Goal: Transaction & Acquisition: Book appointment/travel/reservation

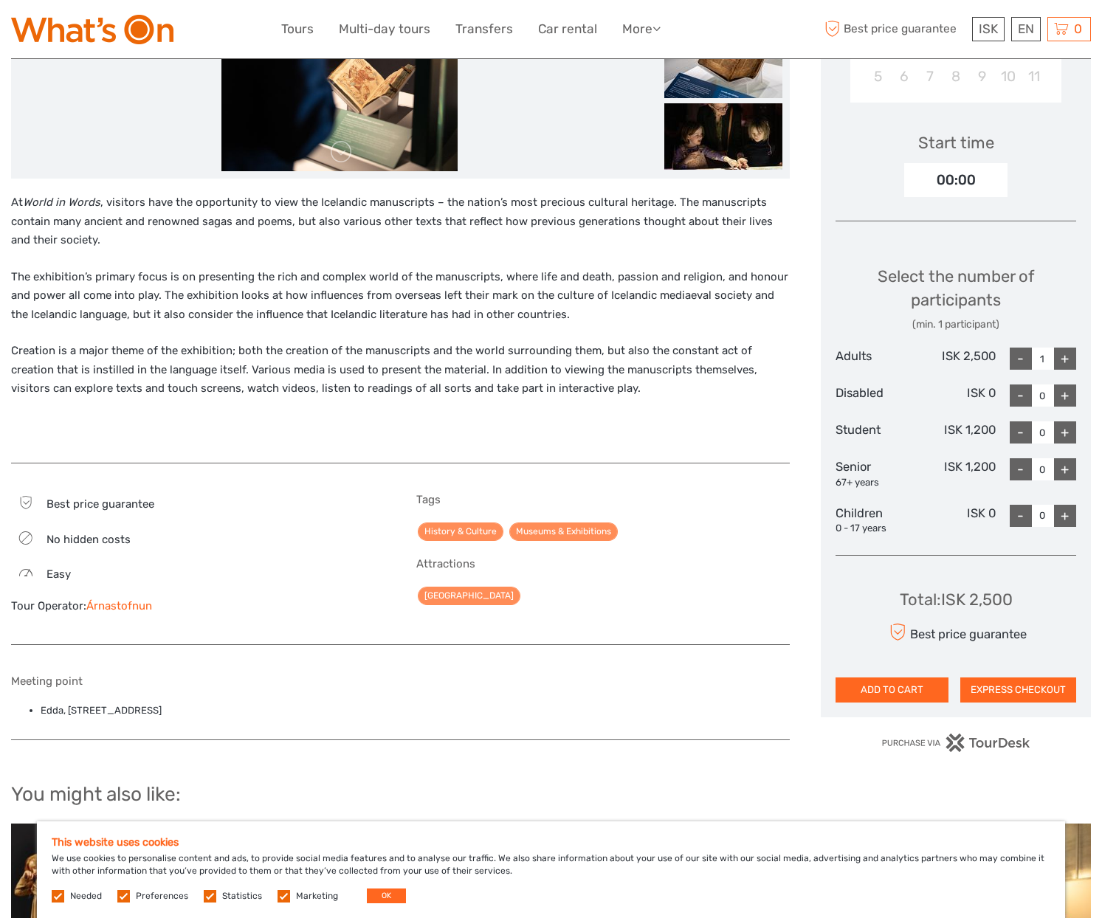
scroll to position [443, 0]
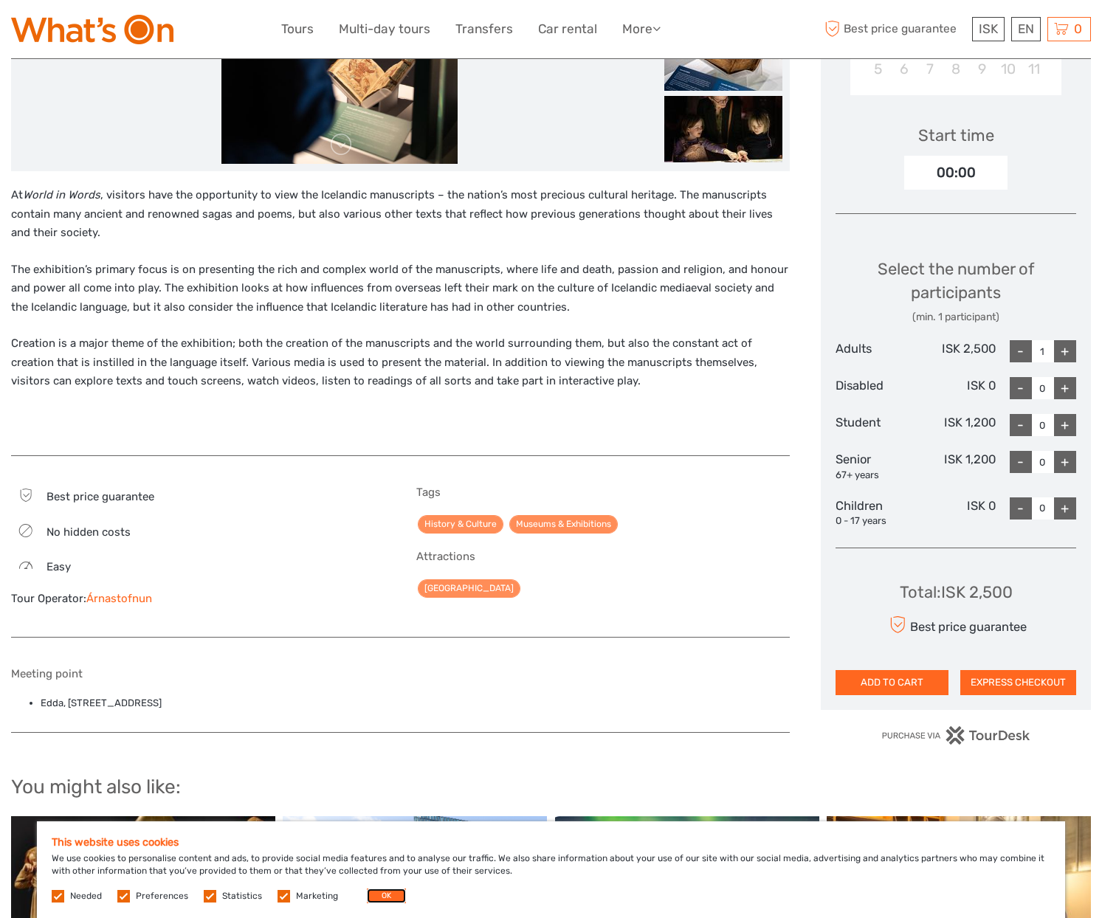
click at [376, 892] on button "OK" at bounding box center [386, 896] width 39 height 15
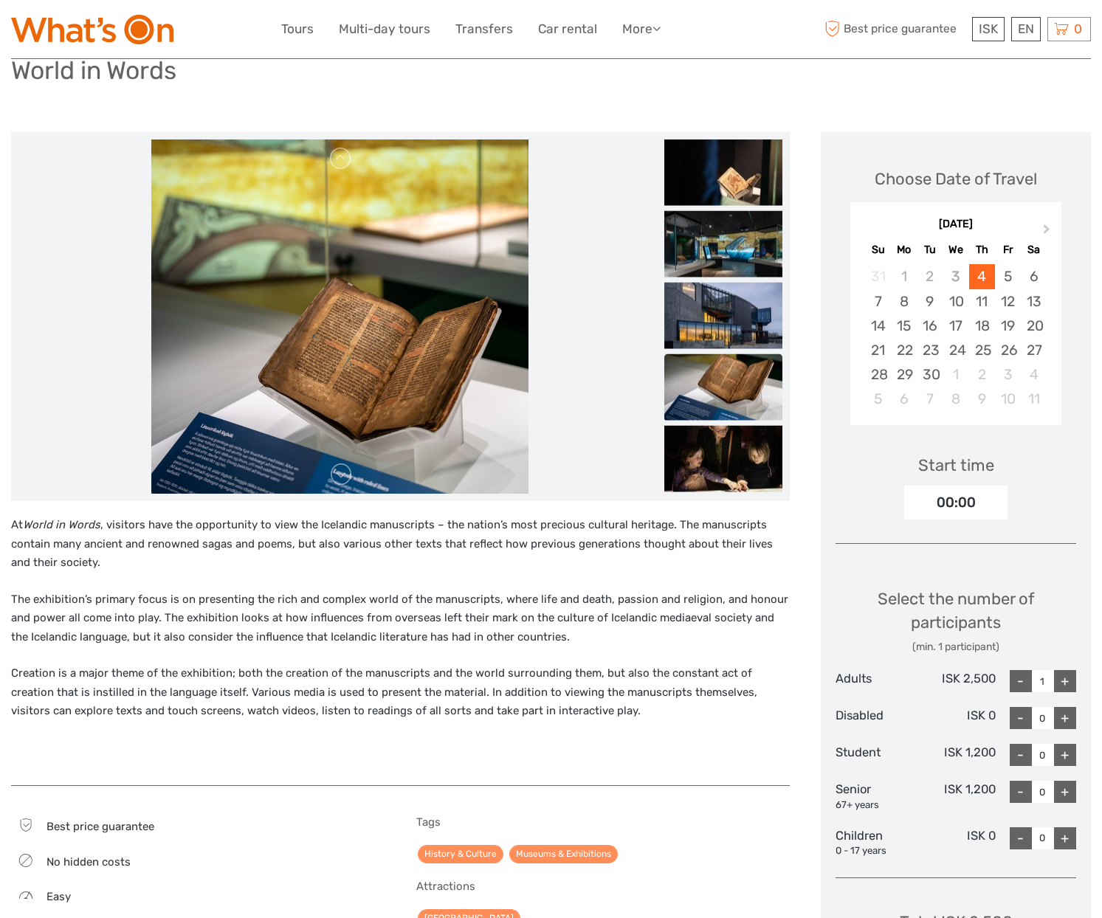
scroll to position [109, 0]
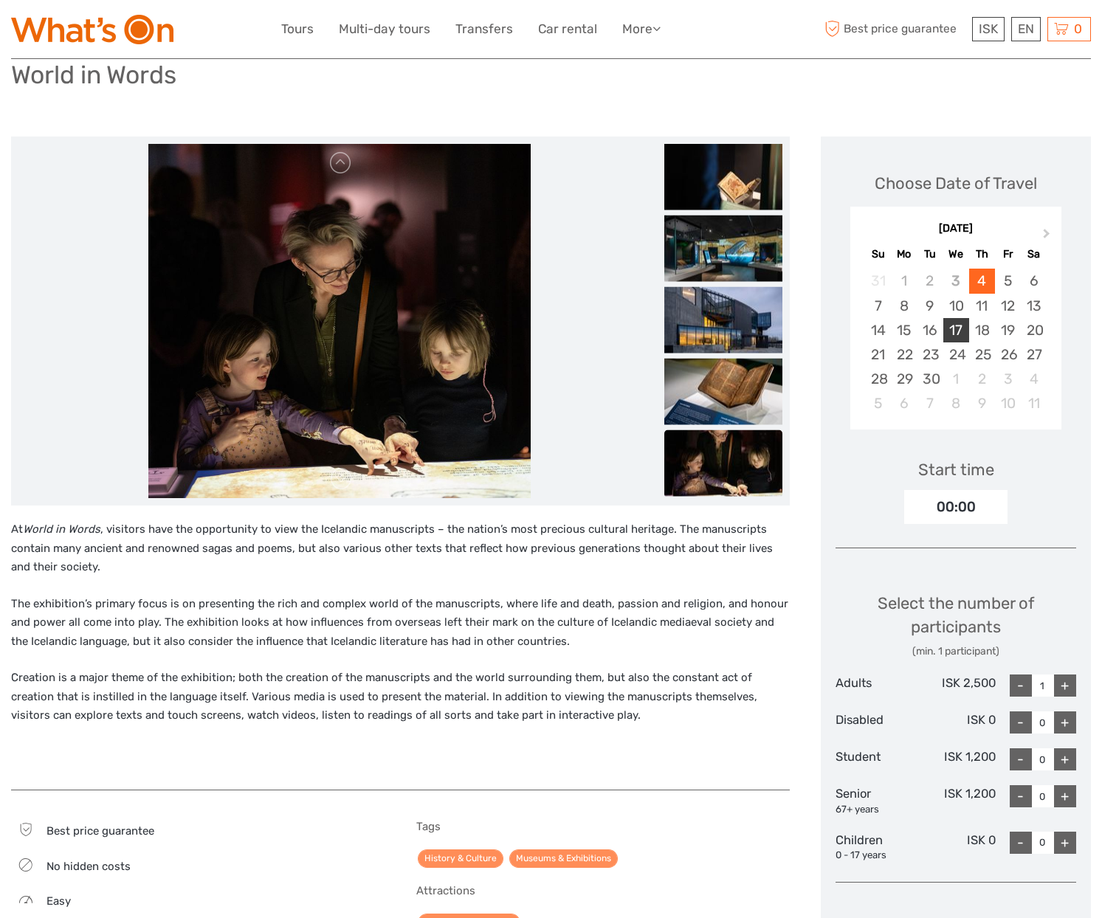
click at [951, 329] on div "17" at bounding box center [956, 330] width 26 height 24
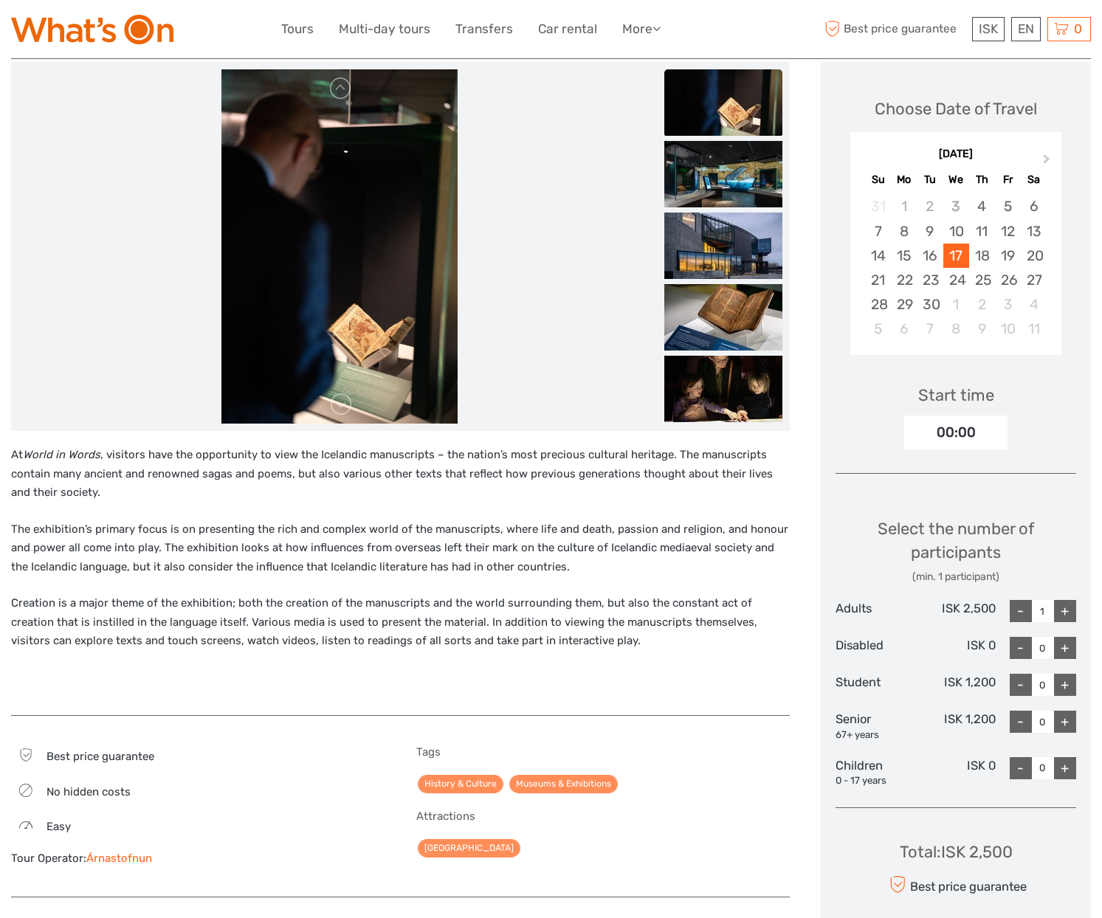
scroll to position [182, 0]
click at [983, 441] on div "00:00" at bounding box center [955, 433] width 103 height 34
click at [952, 438] on div "00:00" at bounding box center [955, 433] width 103 height 34
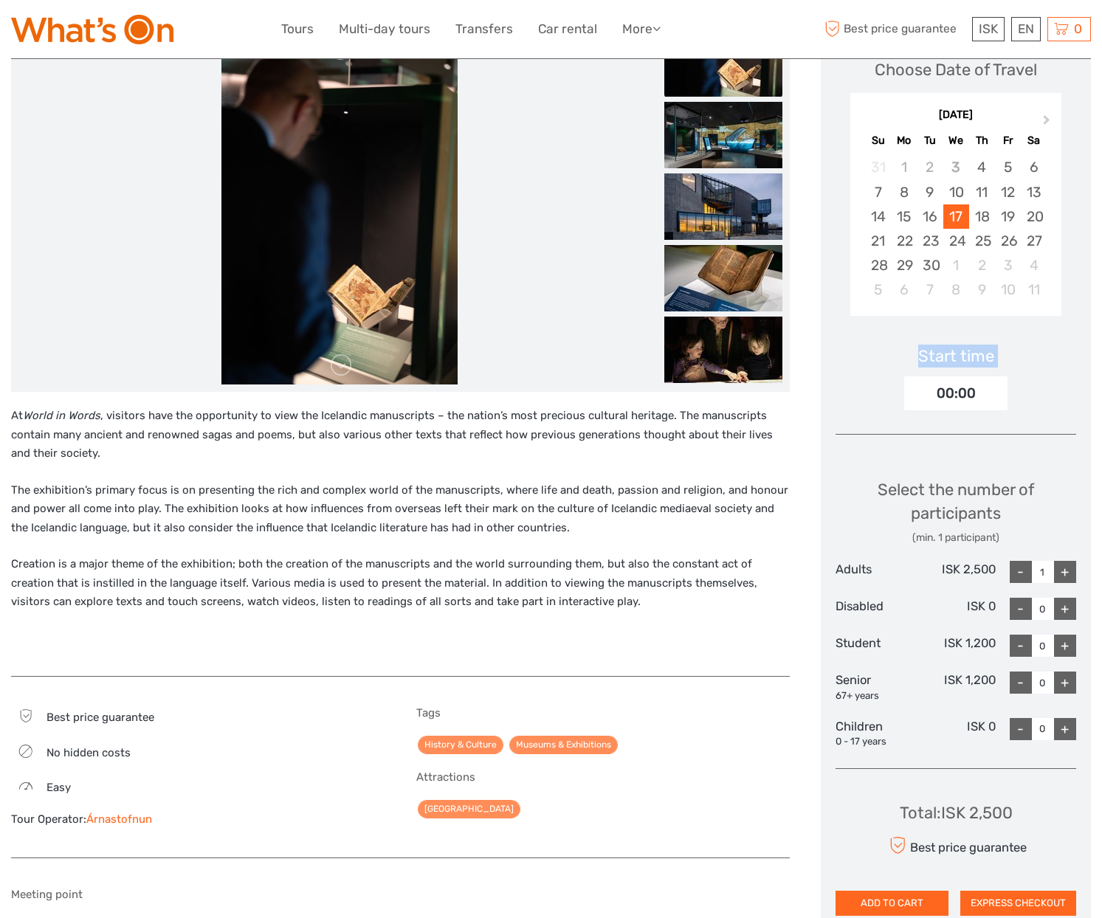
scroll to position [256, 0]
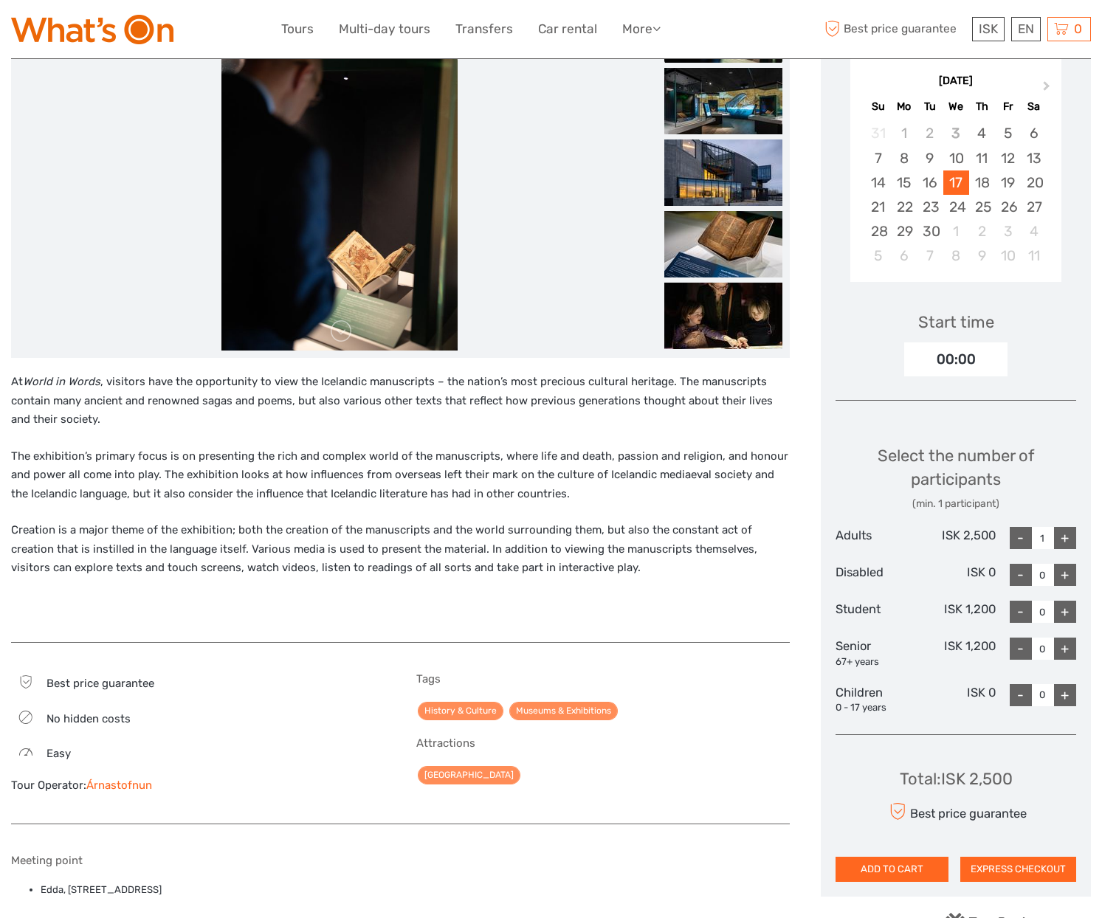
click at [408, 557] on p "Creation is a major theme of the exhibition; both the creation of the manuscrip…" at bounding box center [400, 549] width 779 height 57
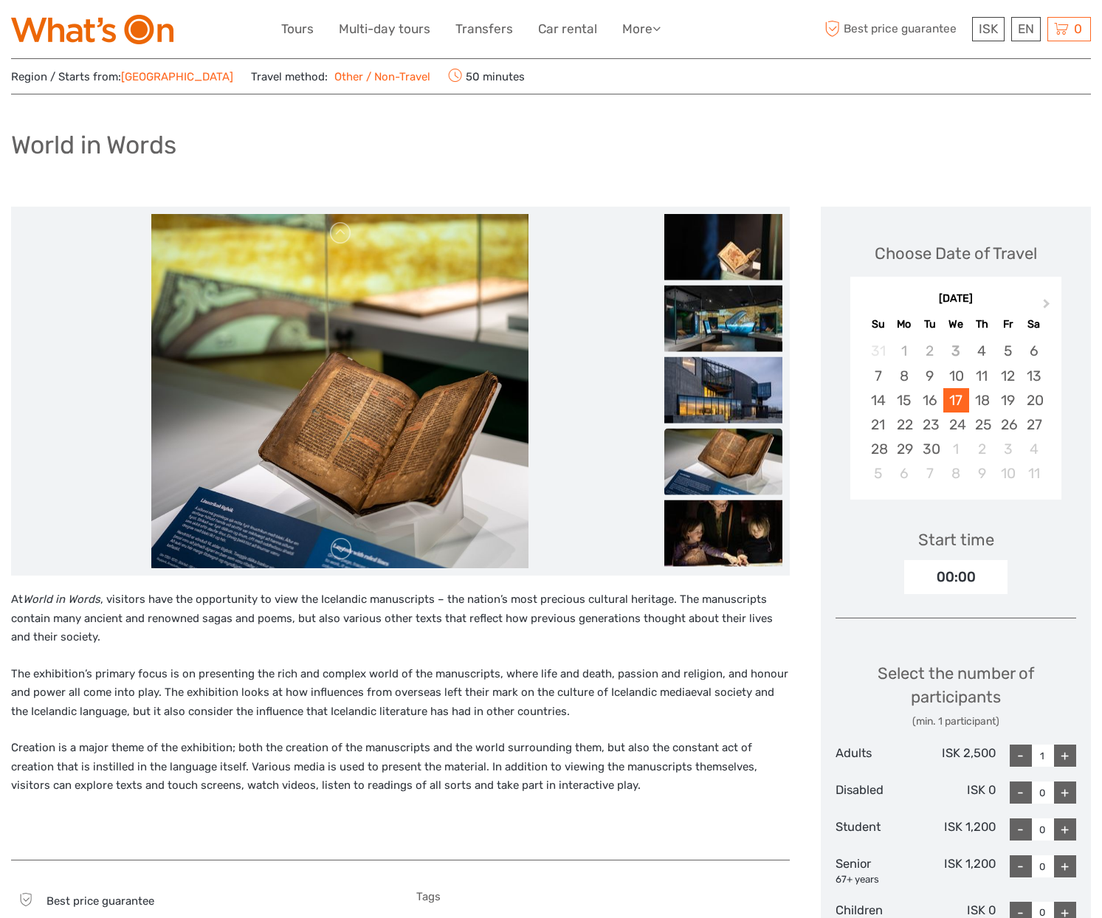
scroll to position [35, 0]
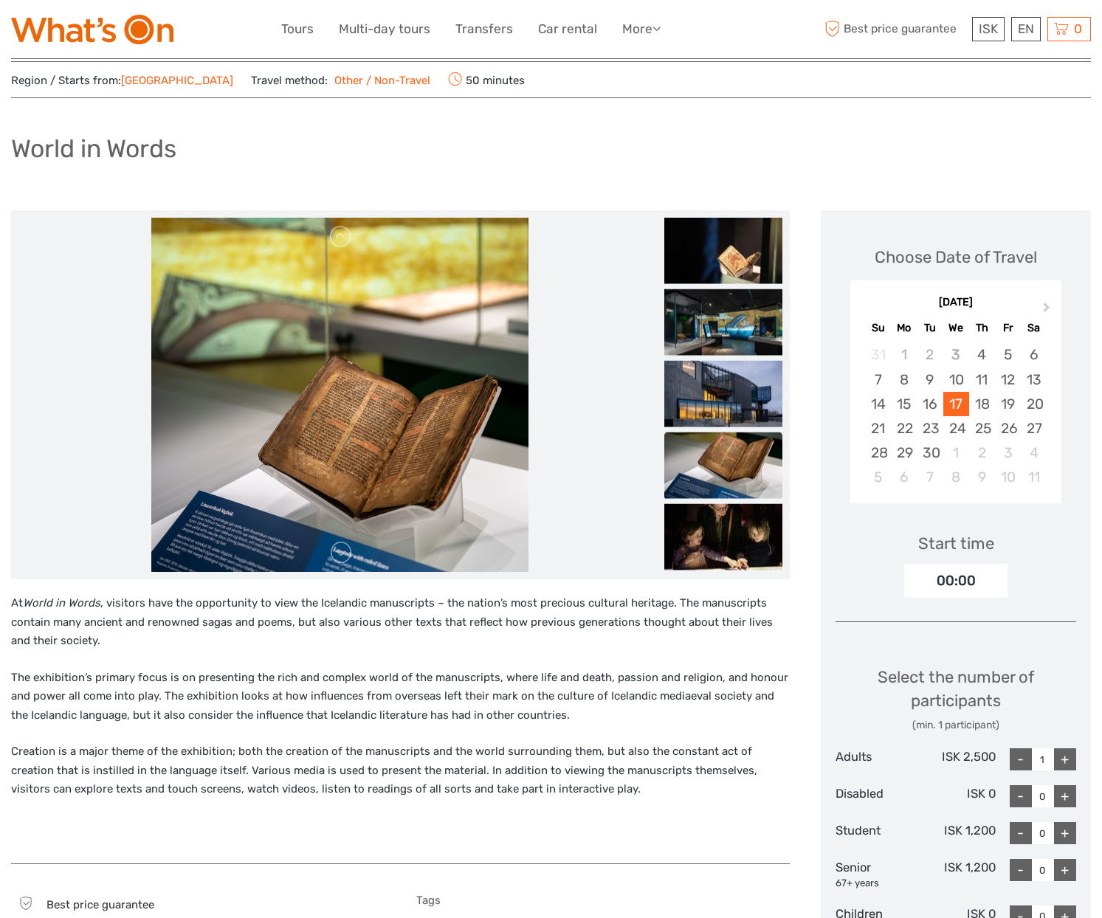
click at [408, 376] on img at bounding box center [339, 395] width 377 height 354
click at [743, 249] on img at bounding box center [723, 251] width 118 height 66
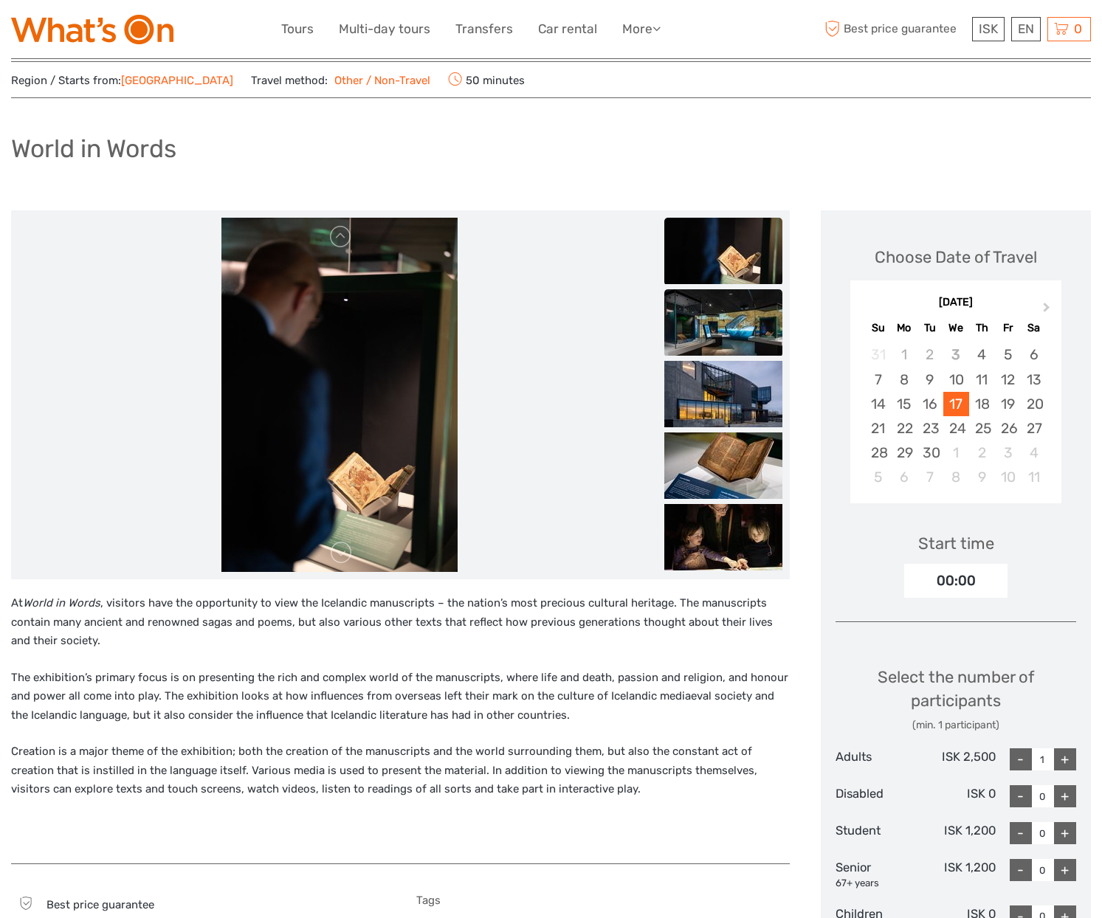
drag, startPoint x: 743, startPoint y: 328, endPoint x: 751, endPoint y: 351, distance: 24.3
click at [743, 329] on img at bounding box center [723, 322] width 118 height 66
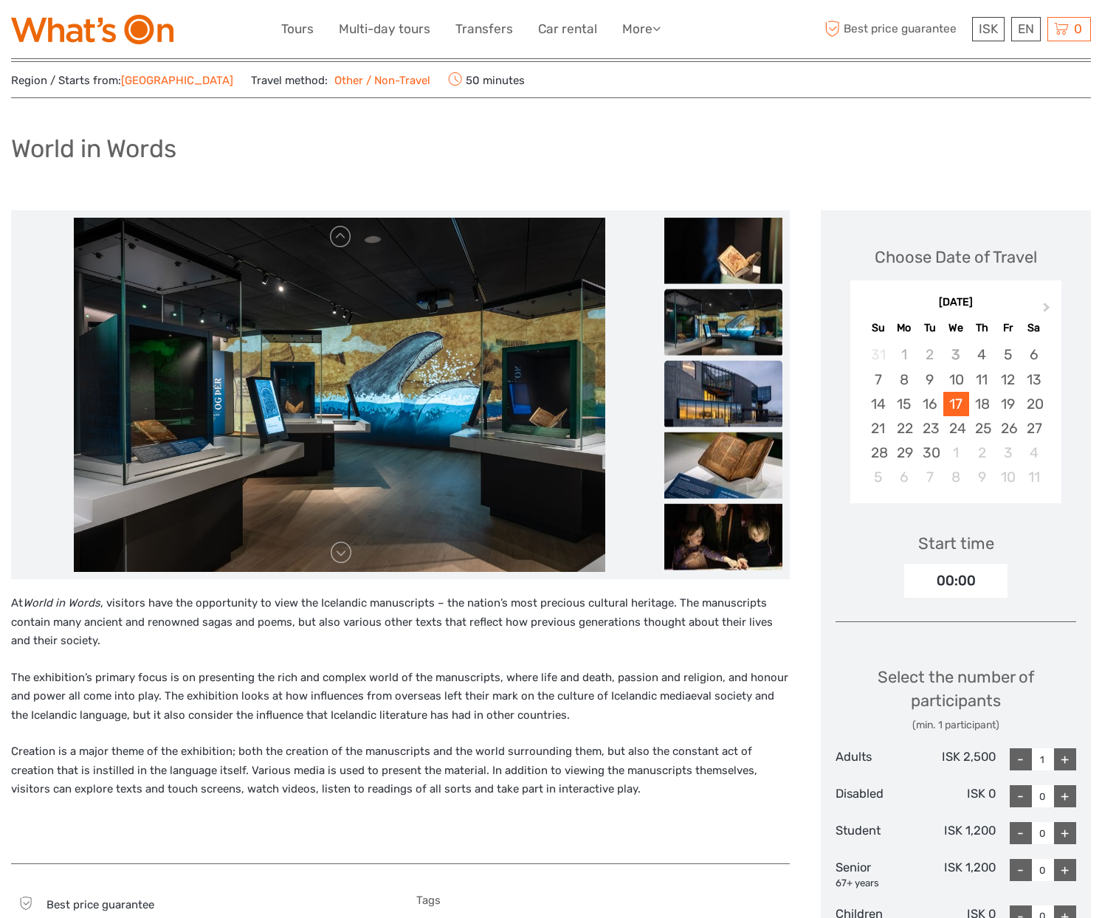
click at [726, 397] on img at bounding box center [723, 394] width 118 height 66
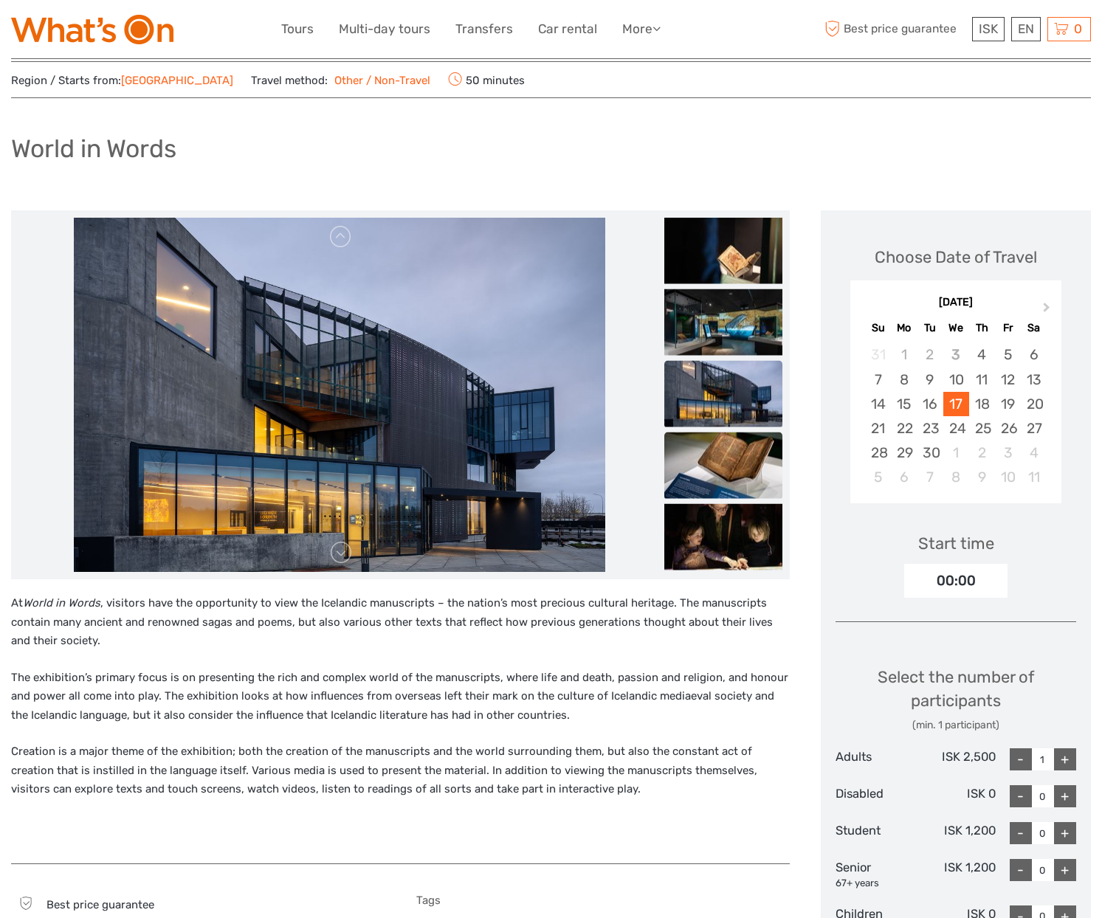
click at [732, 462] on img at bounding box center [723, 466] width 118 height 66
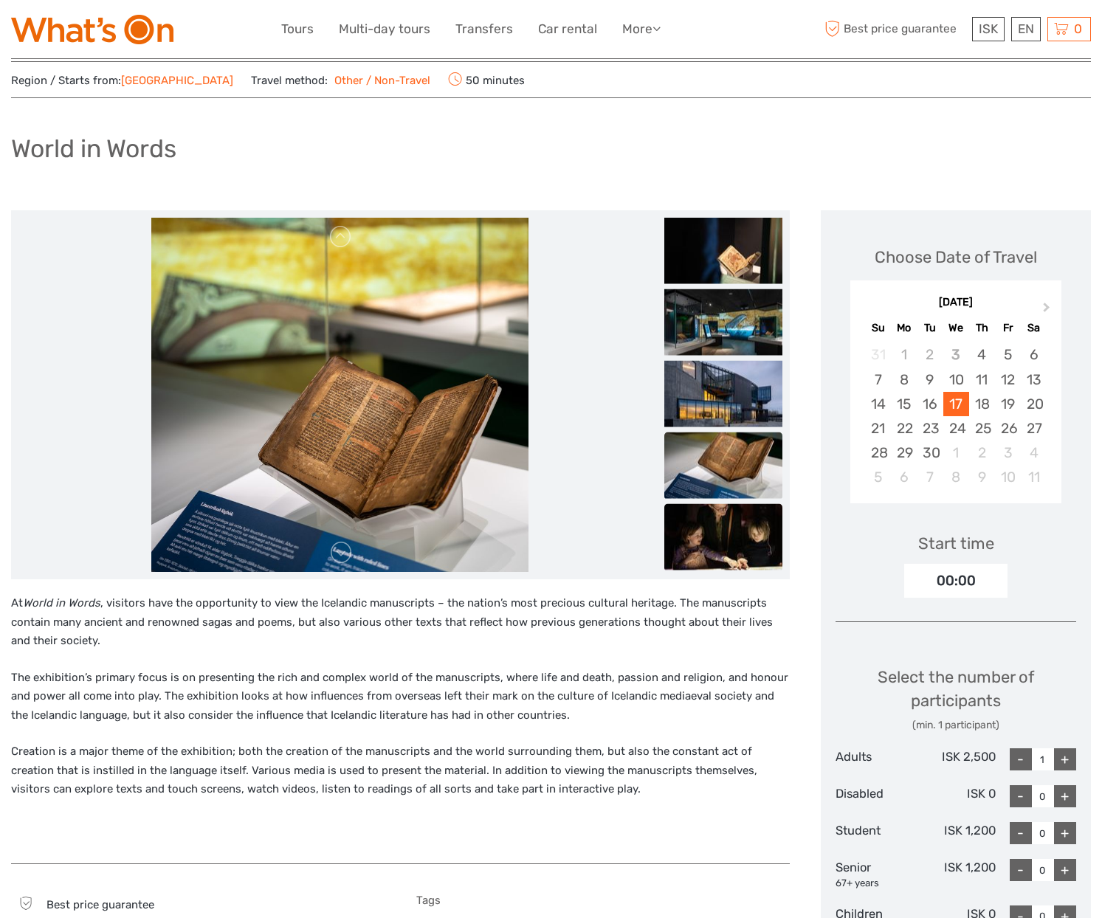
click at [731, 532] on img at bounding box center [723, 537] width 118 height 66
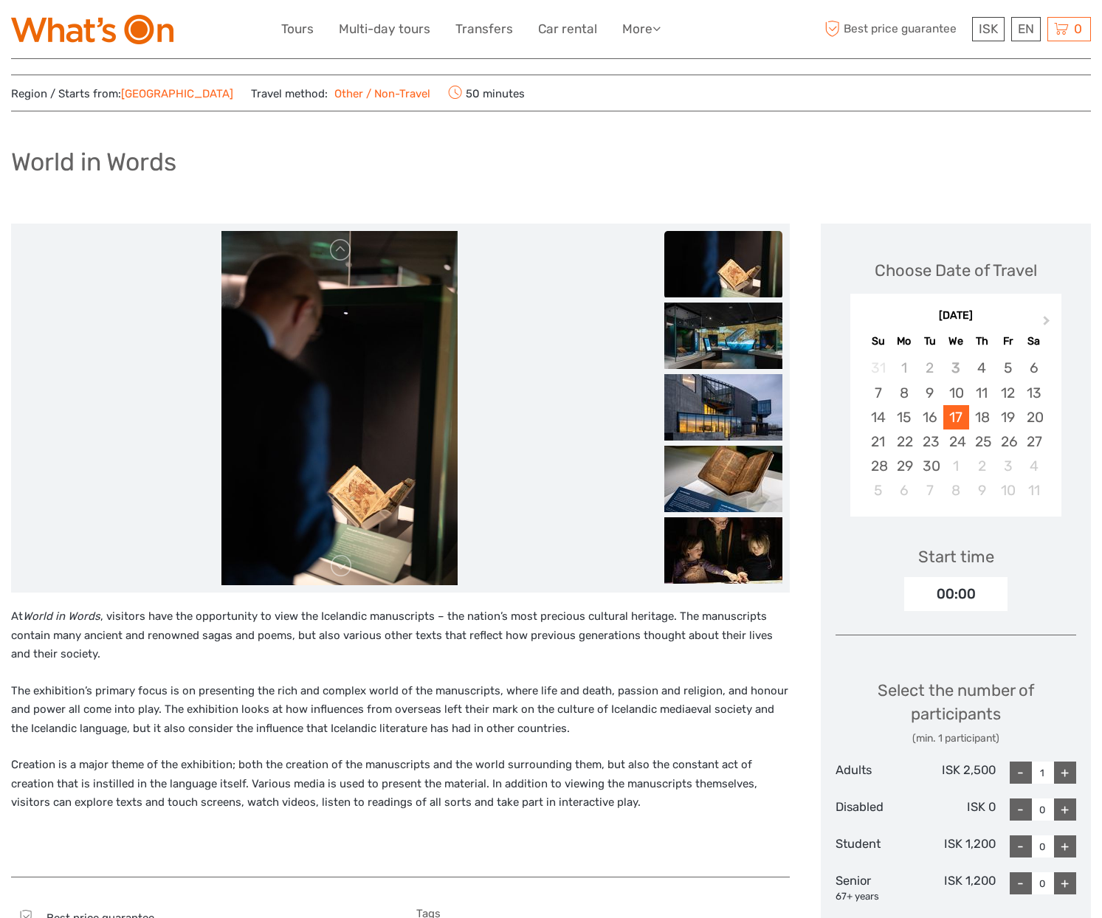
scroll to position [0, 0]
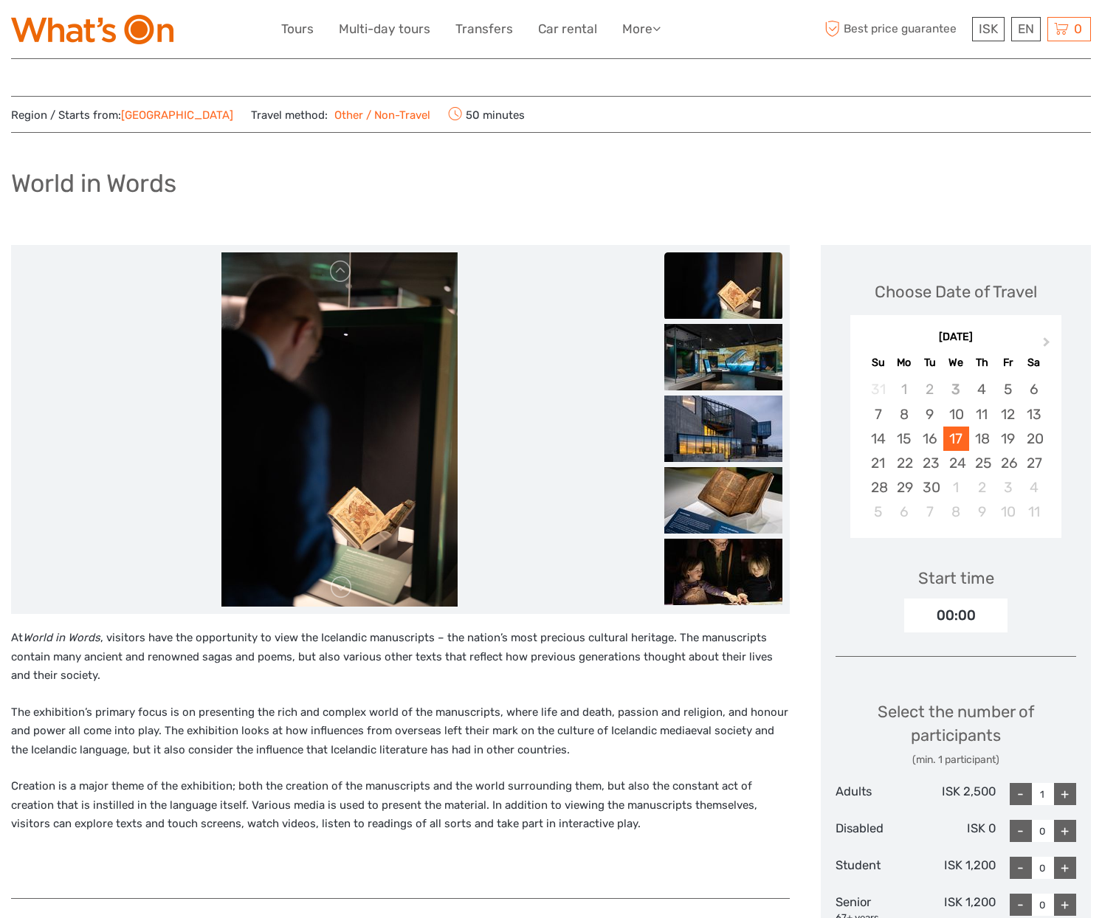
click at [67, 29] on img at bounding box center [92, 30] width 162 height 30
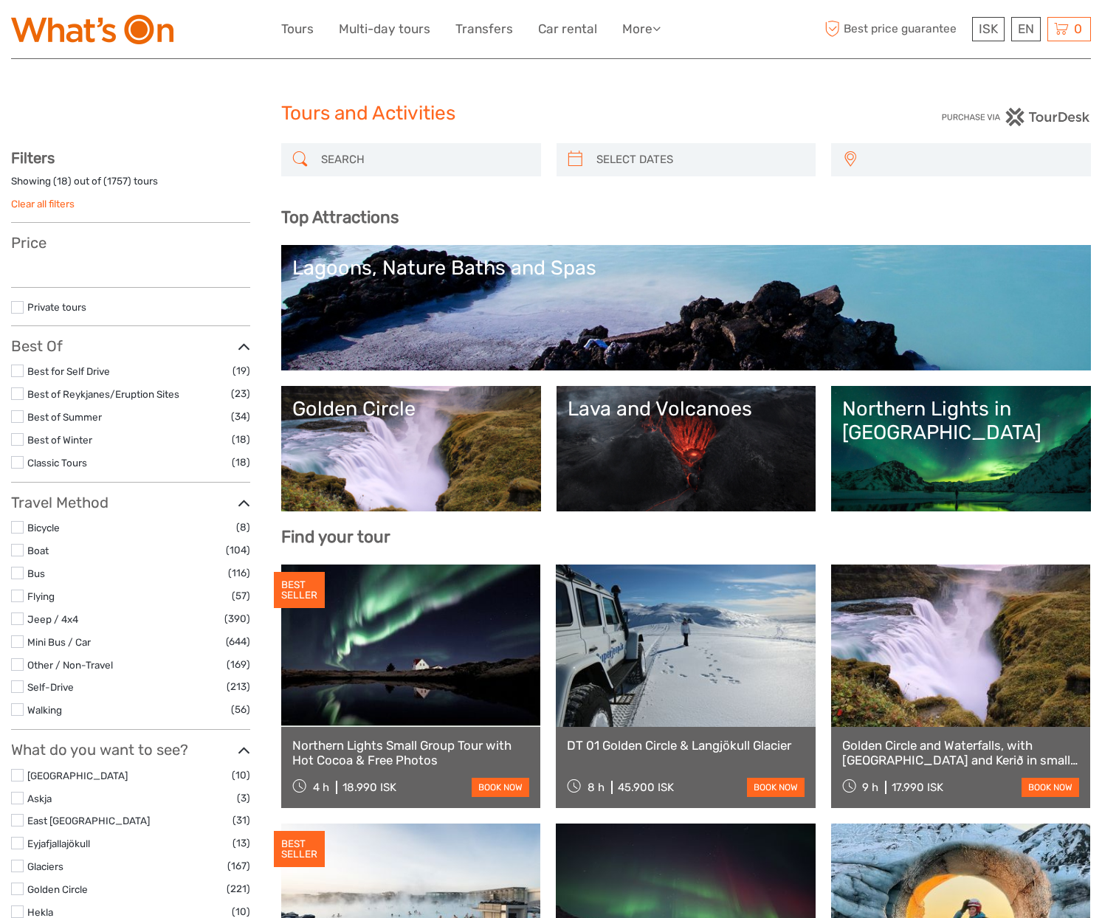
select select
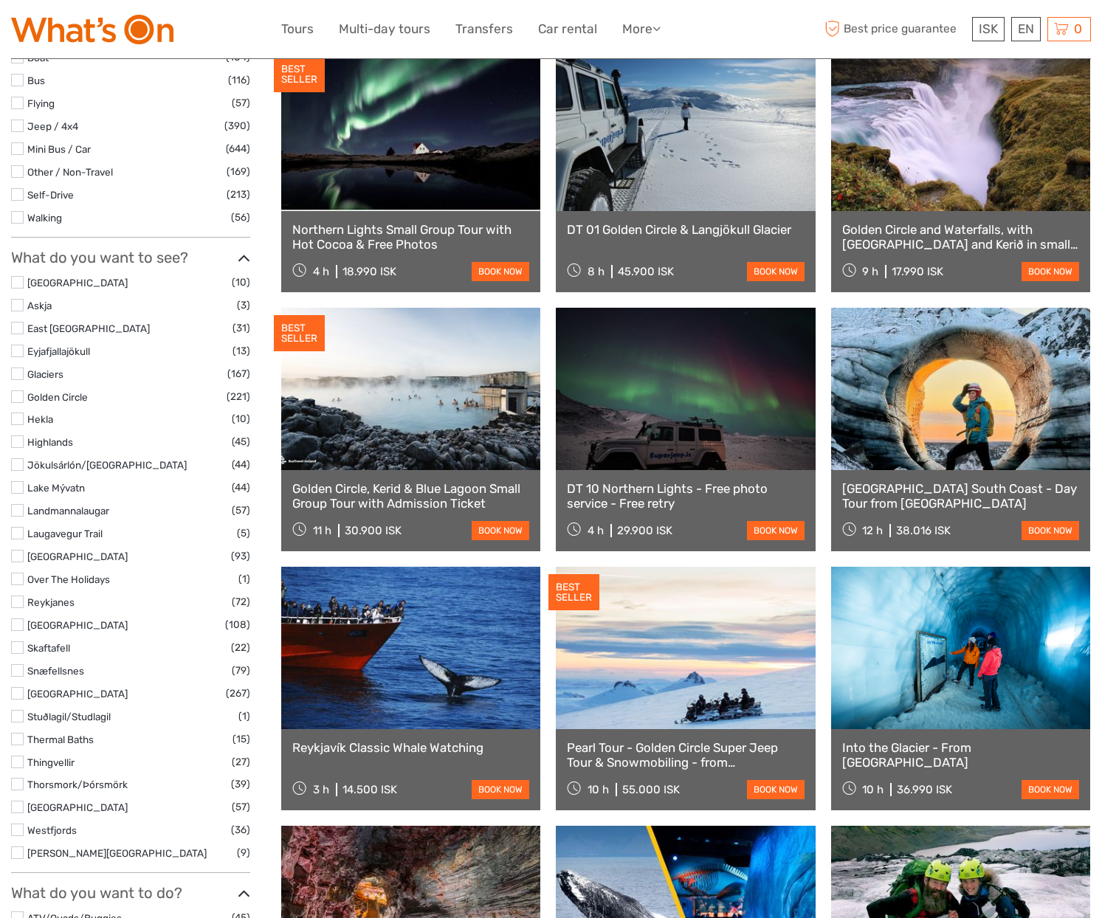
scroll to position [517, 0]
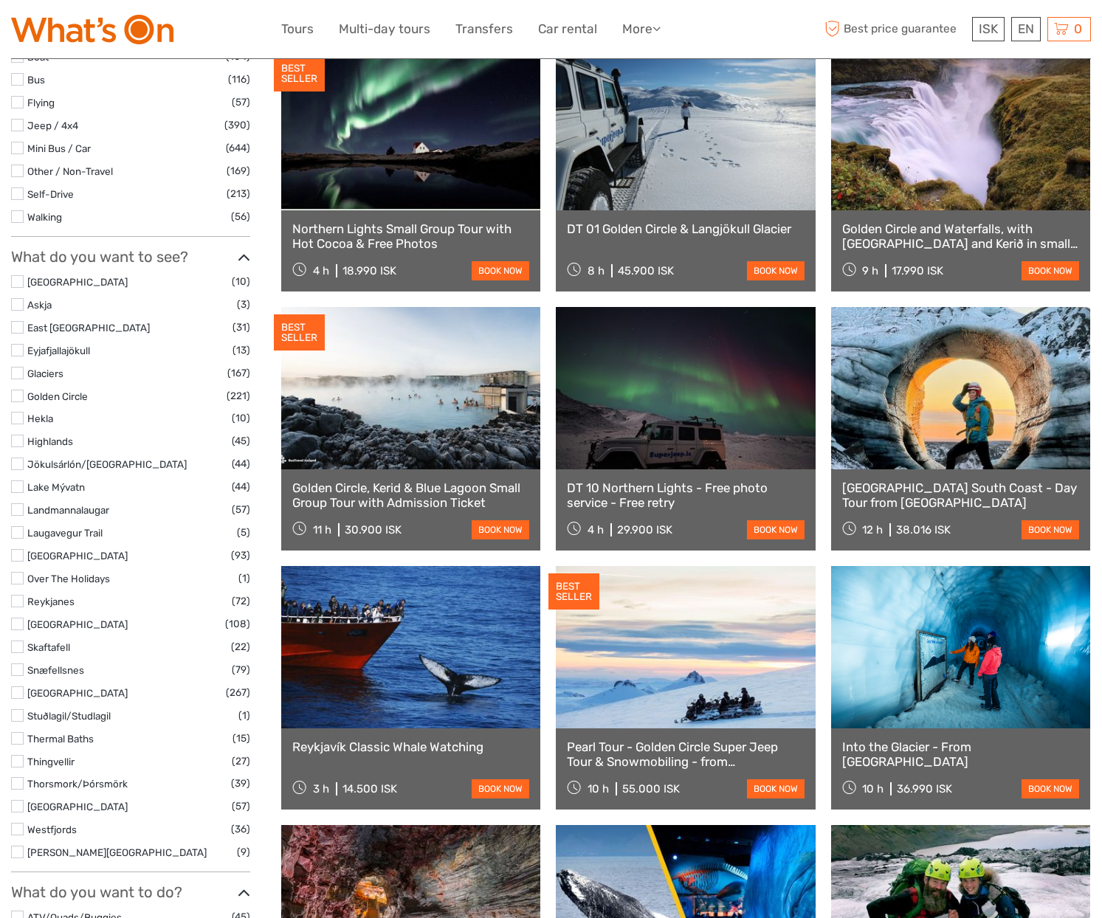
click at [14, 628] on label at bounding box center [17, 624] width 13 height 13
click at [0, 0] on input "checkbox" at bounding box center [0, 0] width 0 height 0
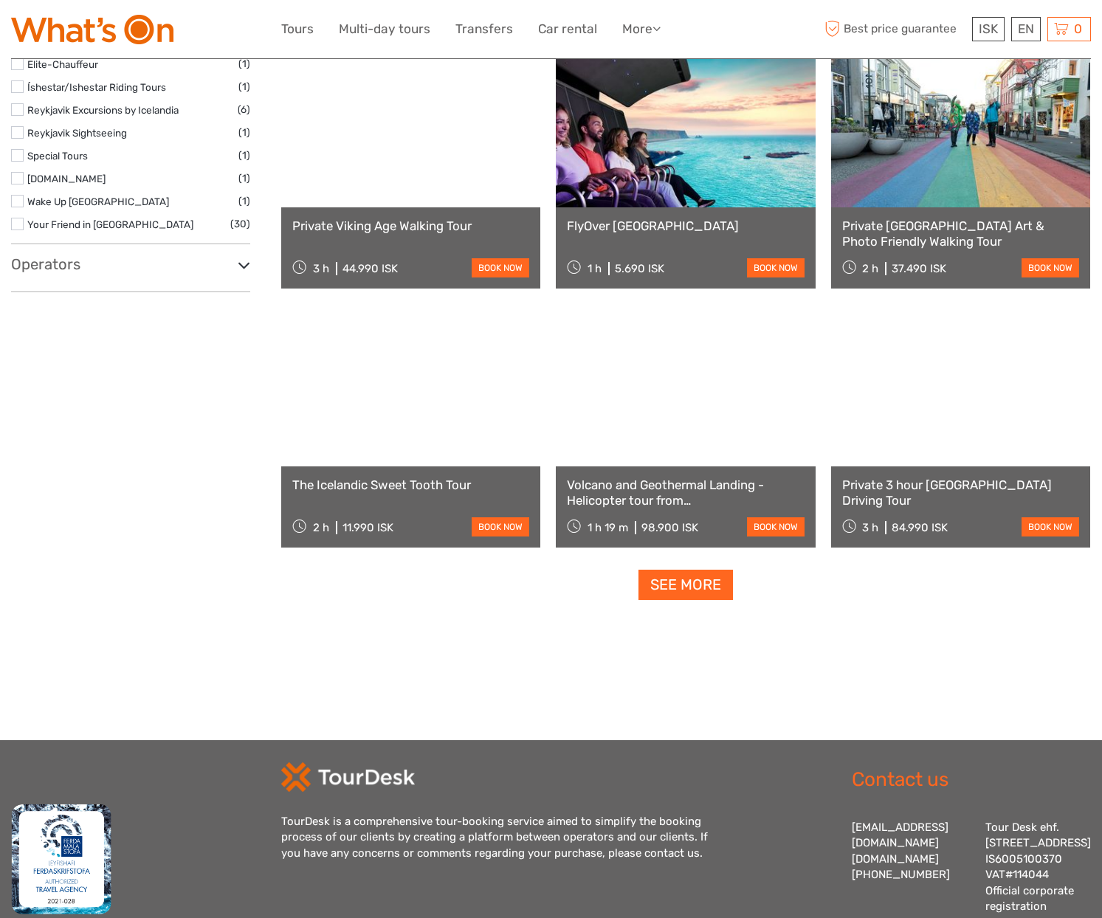
scroll to position [1255, 0]
